Goal: Transaction & Acquisition: Book appointment/travel/reservation

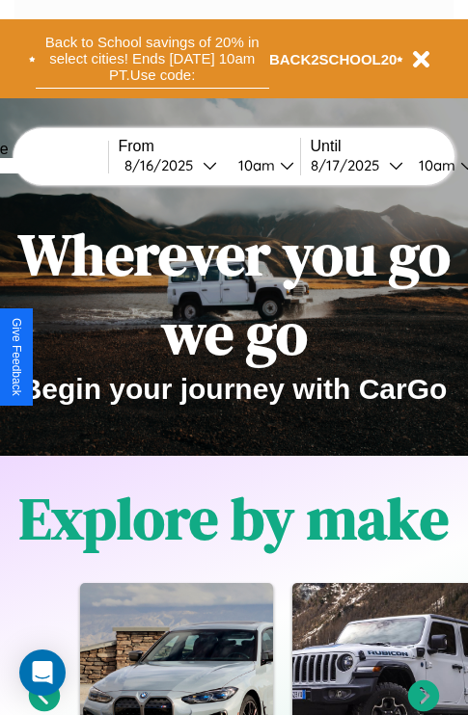
click at [151, 59] on button "Back to School savings of 20% in select cities! Ends 9/1 at 10am PT. Use code:" at bounding box center [152, 59] width 233 height 60
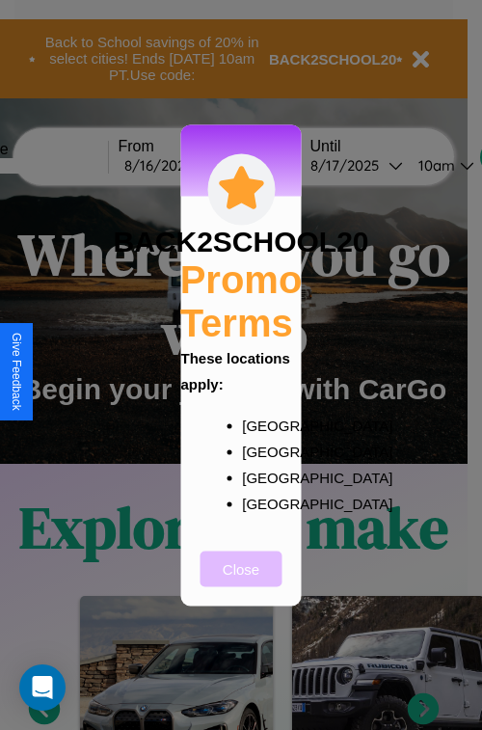
click at [241, 581] on button "Close" at bounding box center [242, 568] width 82 height 36
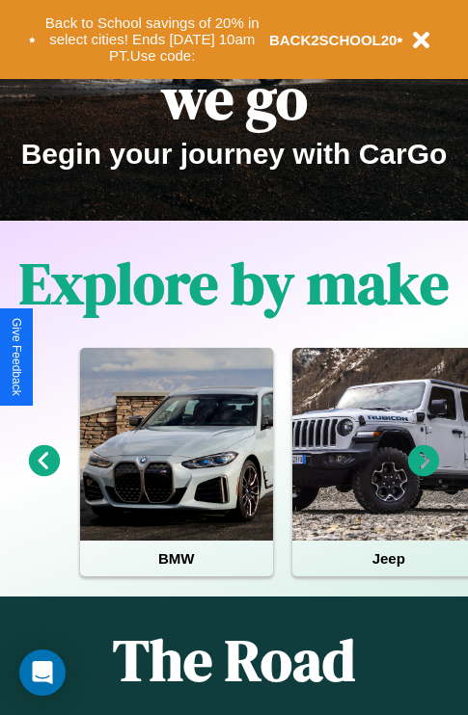
scroll to position [297, 0]
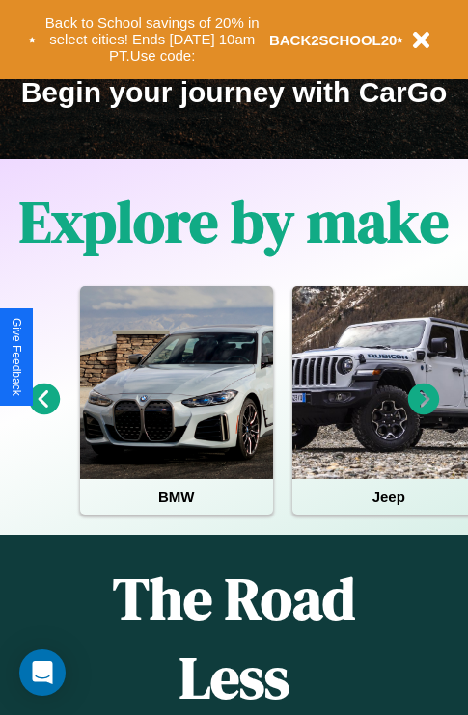
click at [423, 413] on icon at bounding box center [424, 400] width 32 height 32
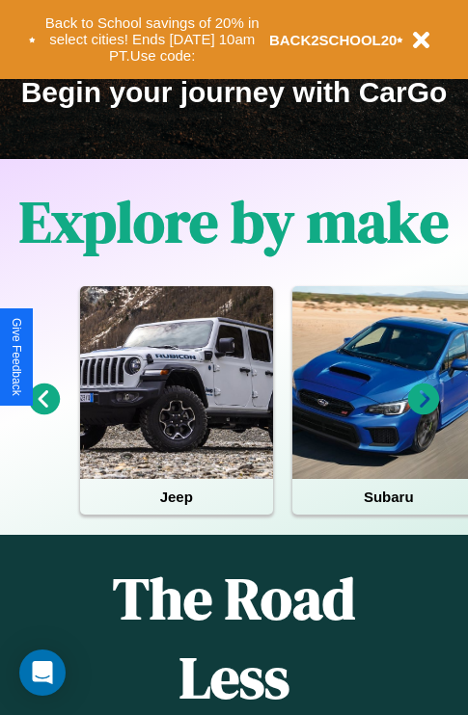
click at [423, 413] on icon at bounding box center [424, 400] width 32 height 32
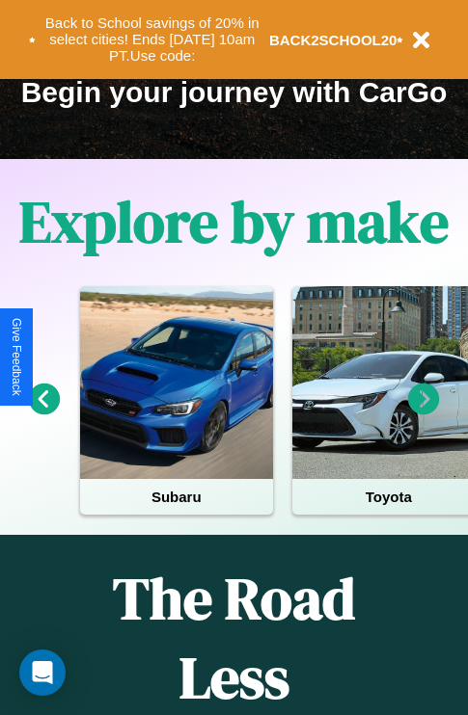
click at [43, 413] on icon at bounding box center [45, 400] width 32 height 32
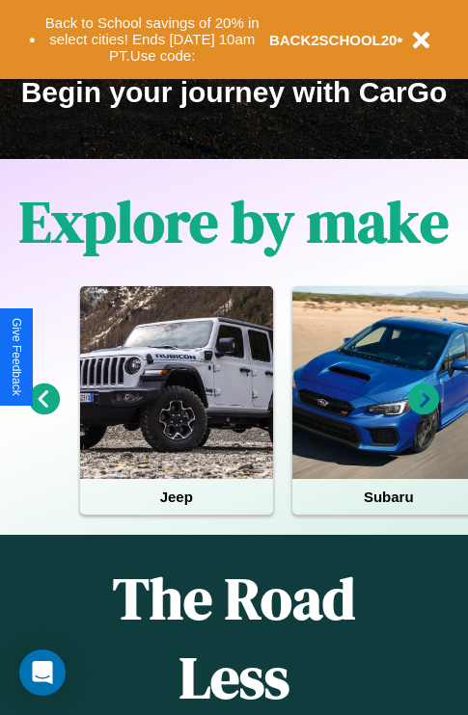
click at [423, 413] on icon at bounding box center [424, 400] width 32 height 32
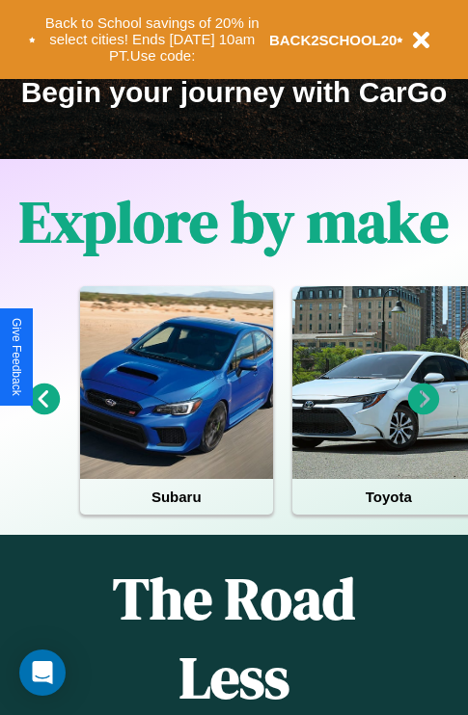
click at [423, 413] on icon at bounding box center [424, 400] width 32 height 32
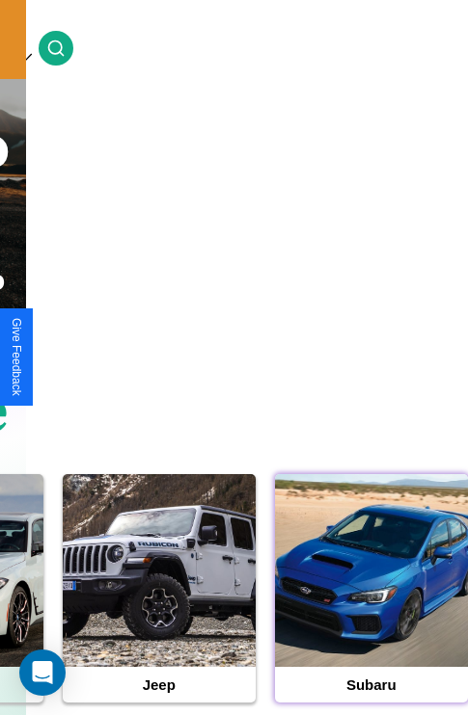
click at [370, 601] on div at bounding box center [371, 570] width 193 height 193
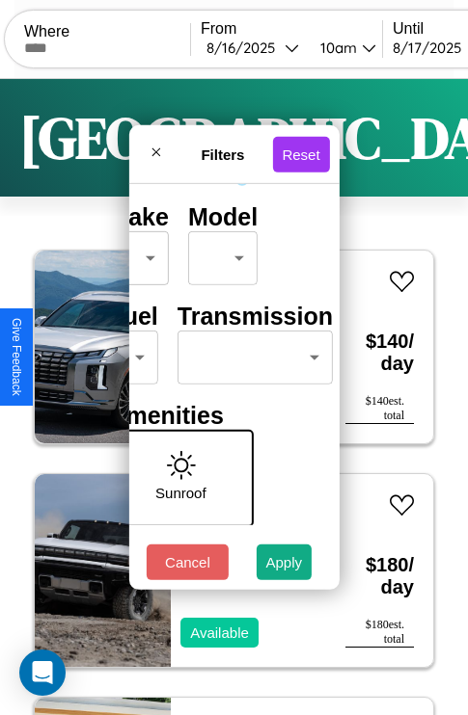
scroll to position [156, 61]
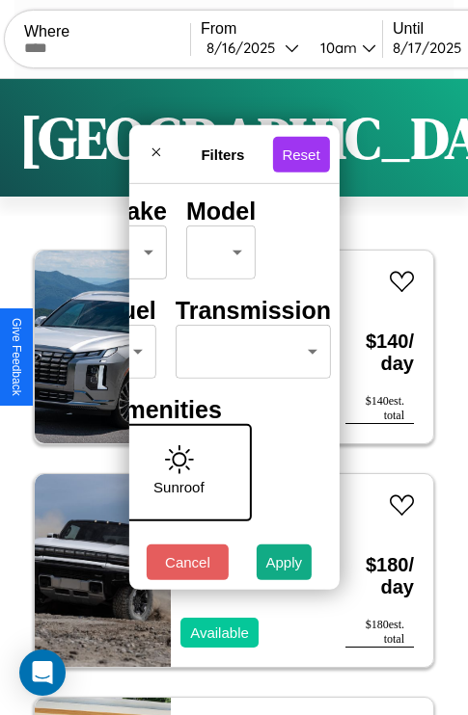
click at [249, 347] on body "CarGo Where From 8 / 16 / 2025 10am Until 8 / 17 / 2025 10am Become a Host Logi…" at bounding box center [234, 397] width 468 height 795
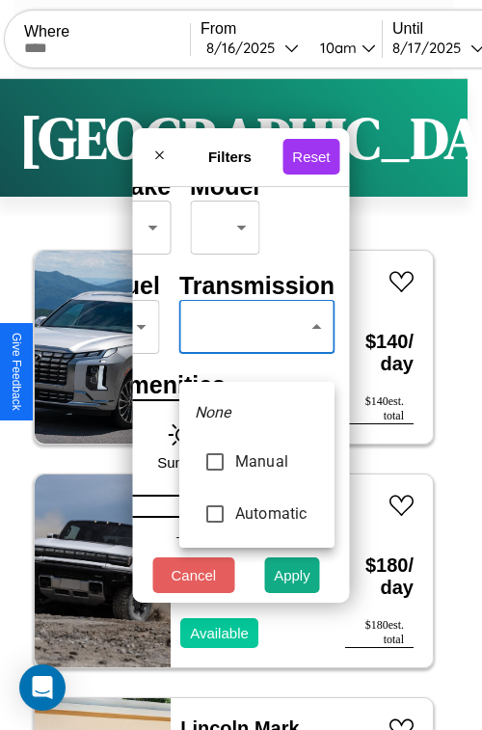
type input "*********"
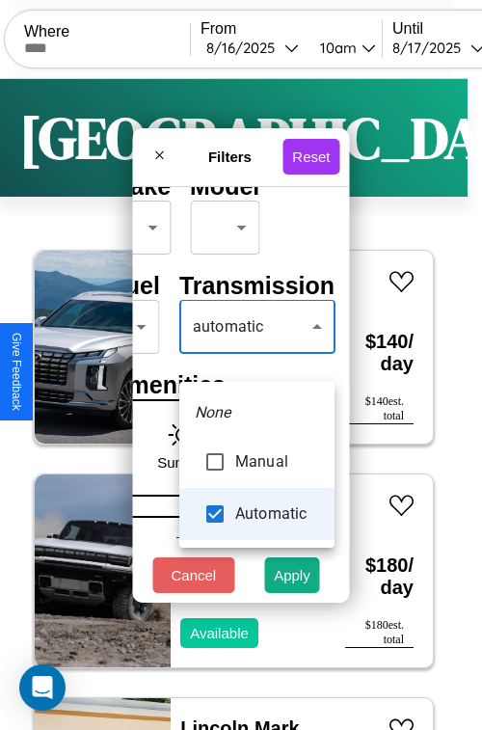
click at [256, 355] on div at bounding box center [241, 365] width 482 height 730
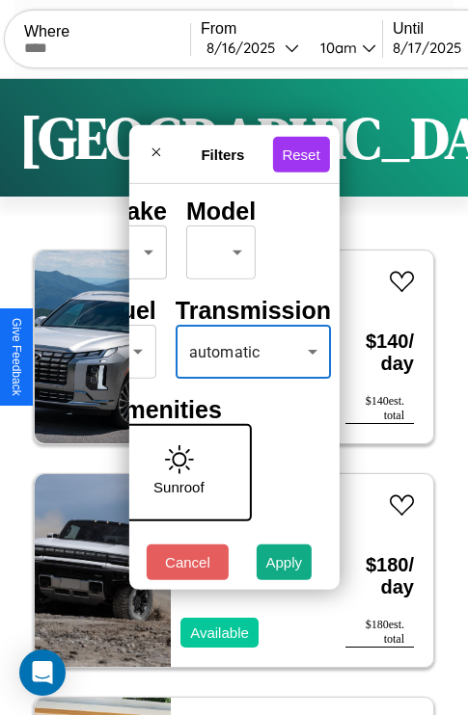
scroll to position [156, 39]
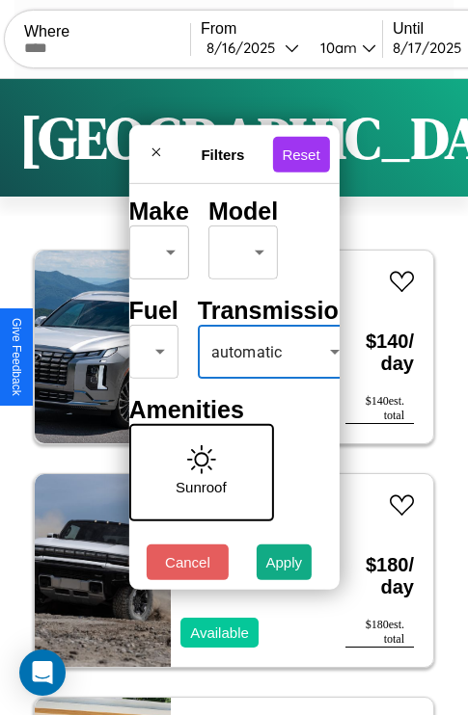
click at [149, 347] on body "CarGo Where From 8 / 16 / 2025 10am Until 8 / 17 / 2025 10am Become a Host Logi…" at bounding box center [234, 397] width 468 height 795
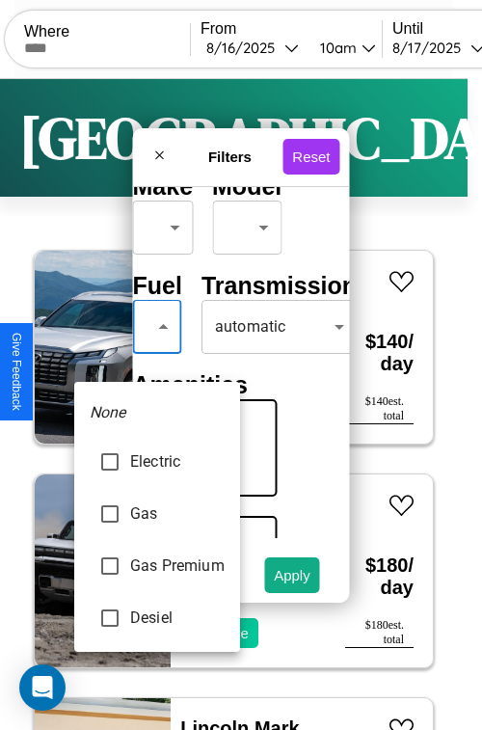
type input "********"
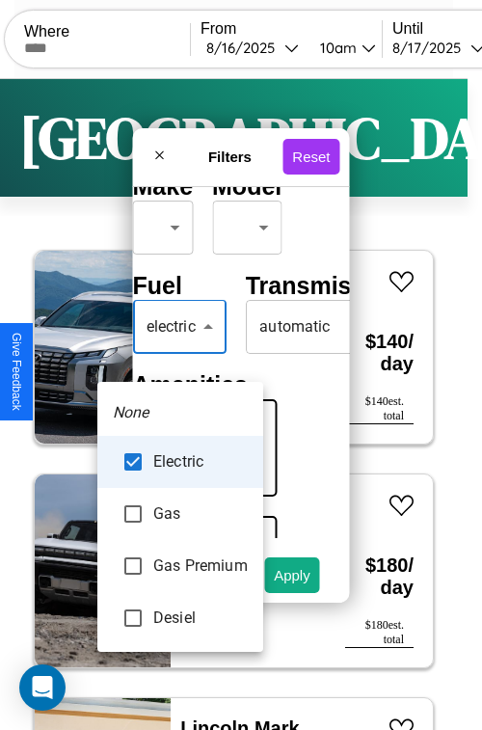
click at [180, 355] on div at bounding box center [241, 365] width 482 height 730
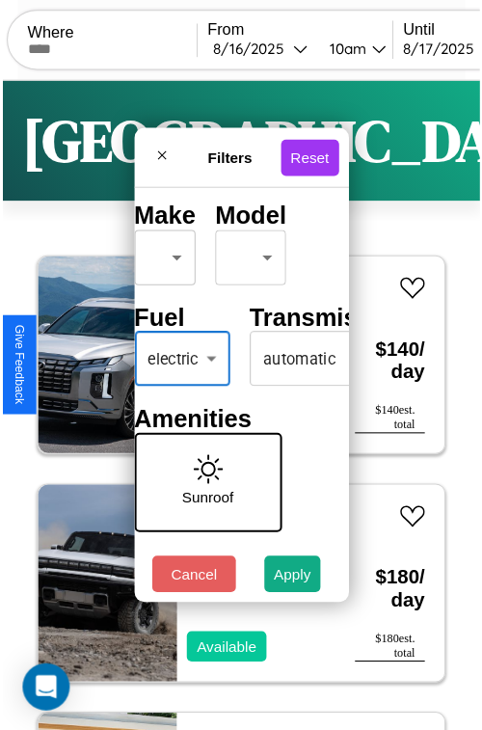
scroll to position [57, 39]
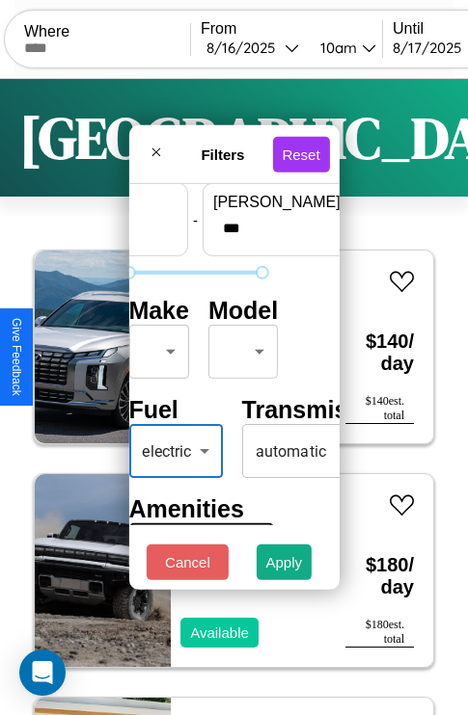
click at [155, 347] on body "CarGo Where From 8 / 16 / 2025 10am Until 8 / 17 / 2025 10am Become a Host Logi…" at bounding box center [234, 397] width 468 height 795
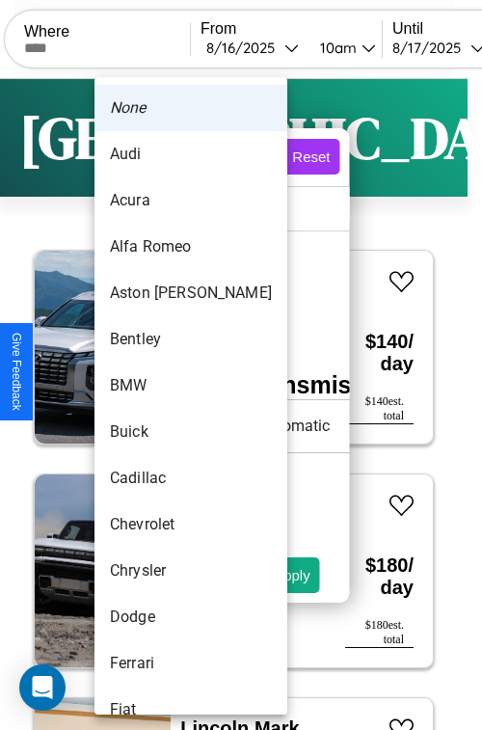
click at [154, 386] on li "BMW" at bounding box center [190, 385] width 193 height 46
type input "***"
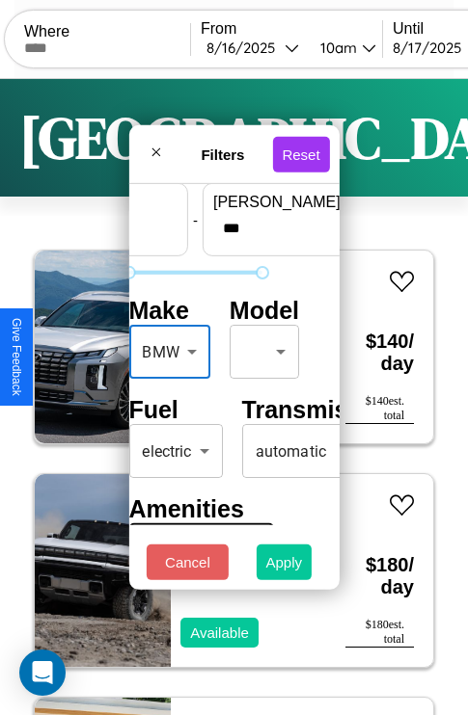
click at [284, 567] on button "Apply" at bounding box center [284, 563] width 56 height 36
